Goal: Navigation & Orientation: Understand site structure

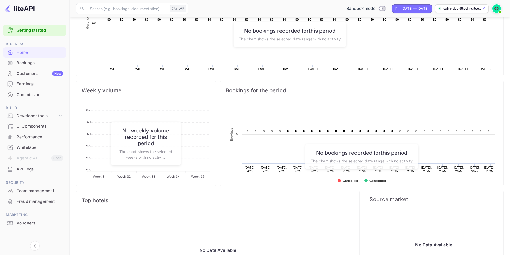
scroll to position [154, 0]
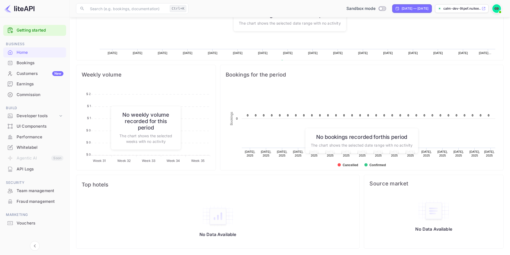
drag, startPoint x: 246, startPoint y: 115, endPoint x: 495, endPoint y: 118, distance: 249.1
click at [495, 118] on rect at bounding box center [362, 130] width 272 height 86
click at [363, 137] on h6 "No bookings recorded for this period" at bounding box center [362, 136] width 102 height 6
drag, startPoint x: 412, startPoint y: 144, endPoint x: 309, endPoint y: 142, distance: 103.0
click at [309, 142] on div "No bookings recorded for this period The chart shows the selected date range wi…" at bounding box center [361, 140] width 112 height 25
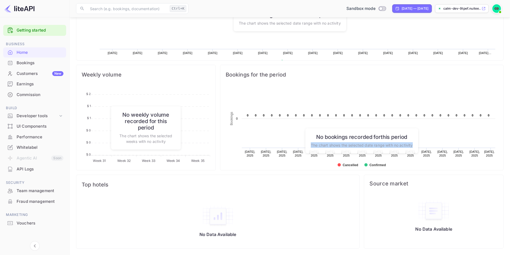
click at [297, 140] on rect at bounding box center [362, 130] width 272 height 86
click at [389, 145] on p "The chart shows the selected date range with no activity" at bounding box center [362, 145] width 102 height 6
click at [35, 64] on div "Bookings" at bounding box center [40, 63] width 47 height 6
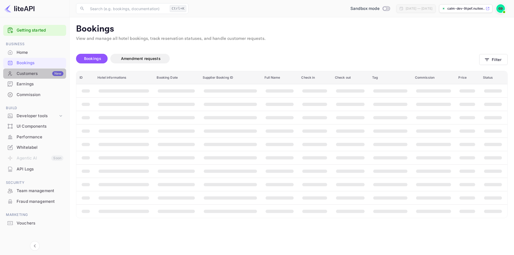
click at [38, 75] on div "Customers New" at bounding box center [40, 74] width 47 height 6
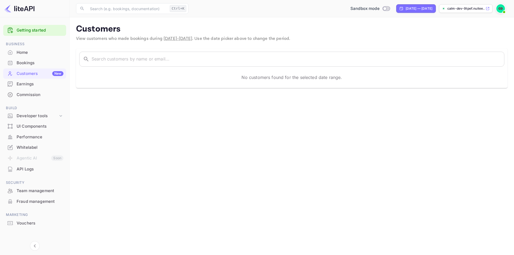
click at [32, 86] on div "Earnings" at bounding box center [40, 84] width 47 height 6
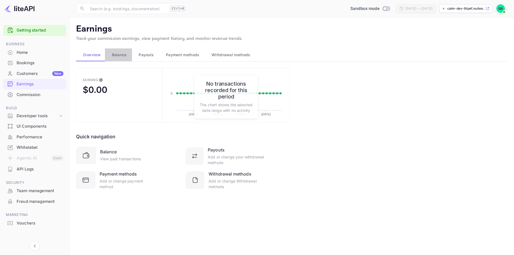
click at [117, 52] on span "Balance" at bounding box center [119, 55] width 15 height 6
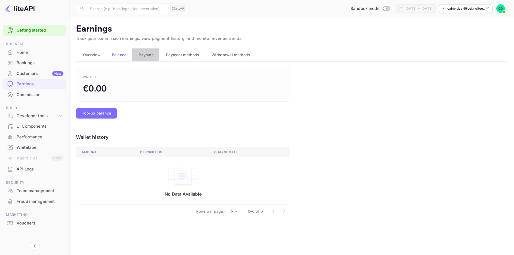
click at [151, 52] on span "Payouts" at bounding box center [146, 55] width 15 height 6
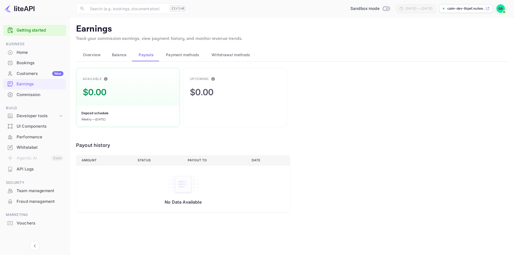
click at [178, 53] on span "Payment methods" at bounding box center [182, 55] width 33 height 6
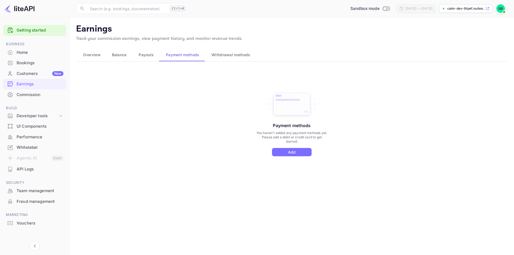
click at [221, 54] on span "Withdrawal methods" at bounding box center [230, 55] width 39 height 6
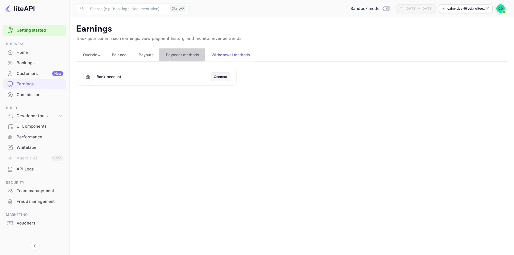
click at [191, 54] on span "Payment methods" at bounding box center [182, 55] width 33 height 6
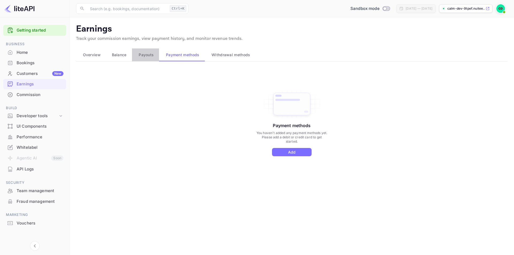
click at [153, 53] on span "Payouts" at bounding box center [146, 55] width 15 height 6
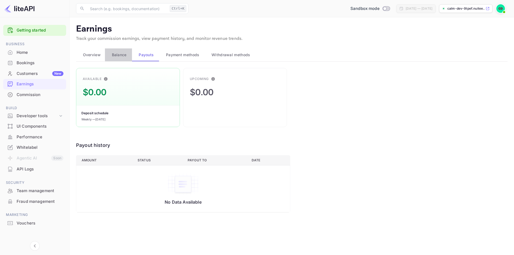
click at [120, 56] on span "Balance" at bounding box center [119, 55] width 15 height 6
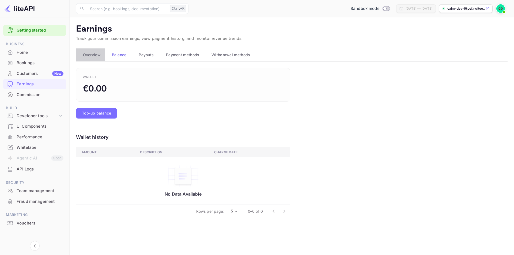
click at [87, 55] on span "Overview" at bounding box center [92, 55] width 18 height 6
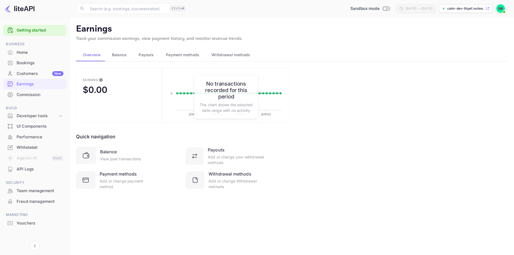
click at [31, 98] on div "Commission" at bounding box center [34, 95] width 63 height 10
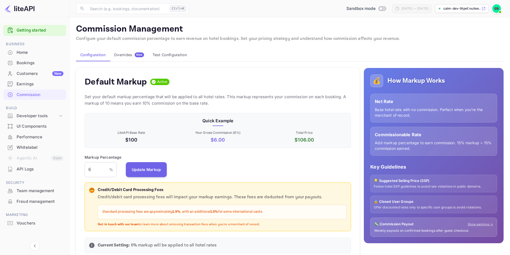
scroll to position [91, 262]
click at [111, 169] on p "%" at bounding box center [111, 170] width 4 height 6
click at [112, 169] on p "%" at bounding box center [111, 170] width 4 height 6
click at [47, 115] on div "Developer tools" at bounding box center [37, 116] width 41 height 6
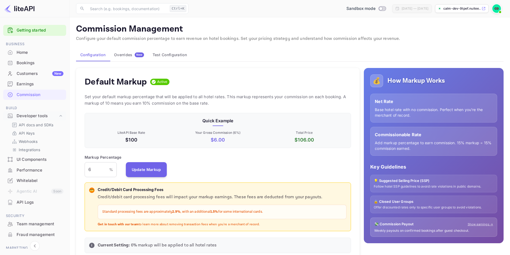
click at [26, 158] on div "UI Components" at bounding box center [40, 159] width 47 height 6
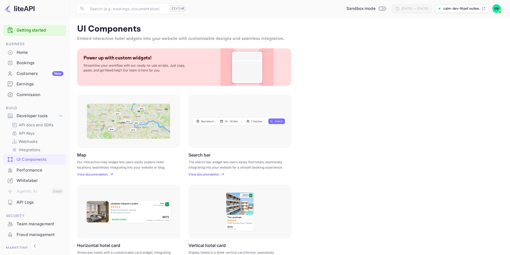
click at [212, 176] on p "View documentation" at bounding box center [203, 174] width 31 height 4
